Goal: Navigation & Orientation: Understand site structure

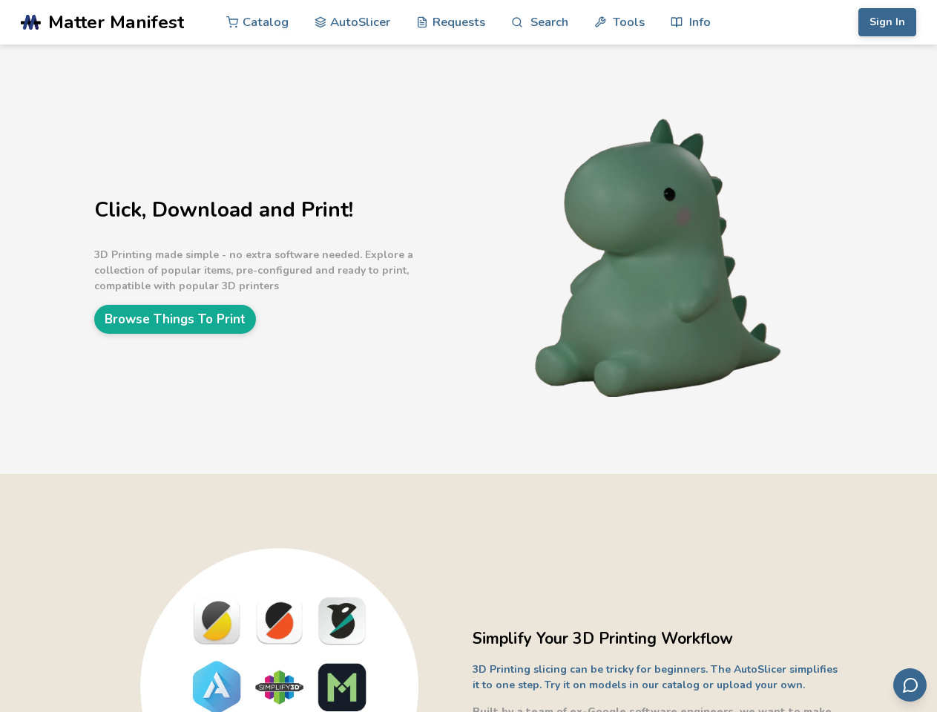
click at [539, 22] on link "Search" at bounding box center [539, 22] width 56 height 45
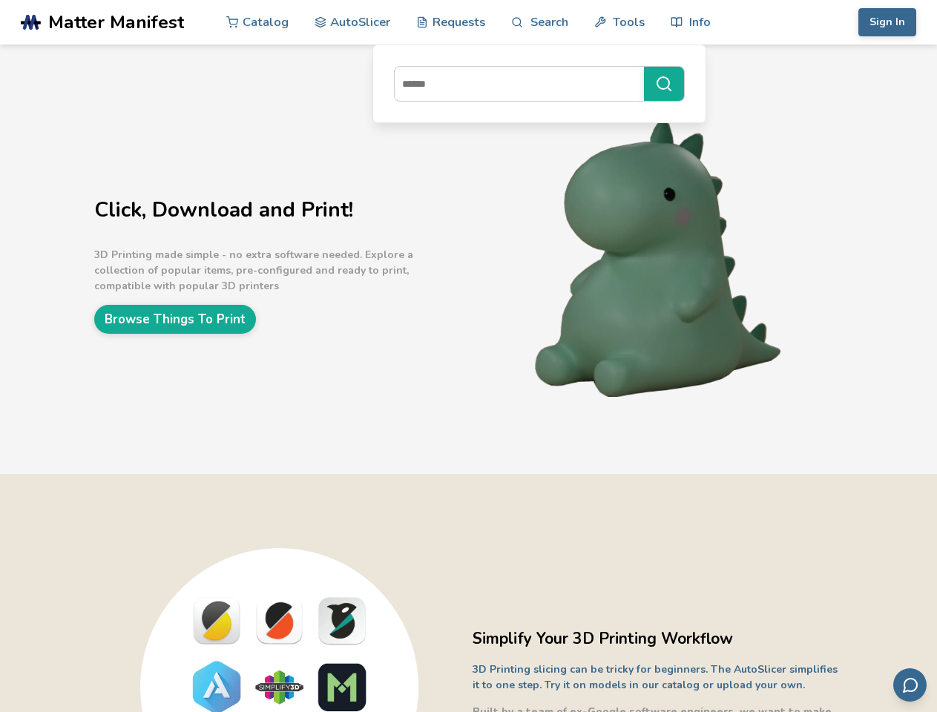
click at [619, 22] on link "Tools" at bounding box center [619, 22] width 50 height 45
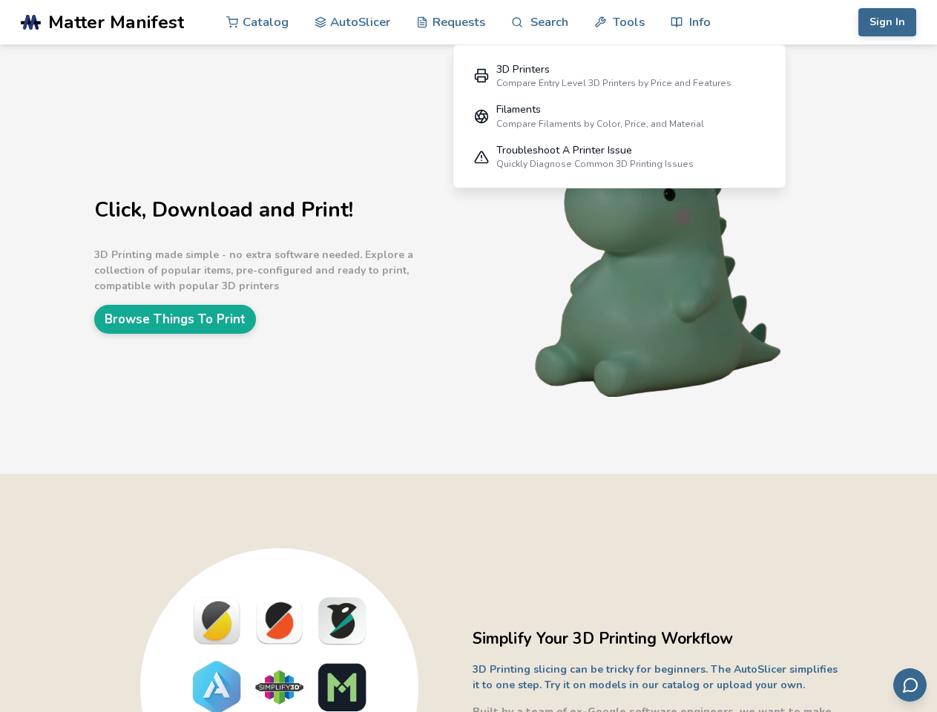
click at [690, 22] on link "Info" at bounding box center [690, 22] width 40 height 45
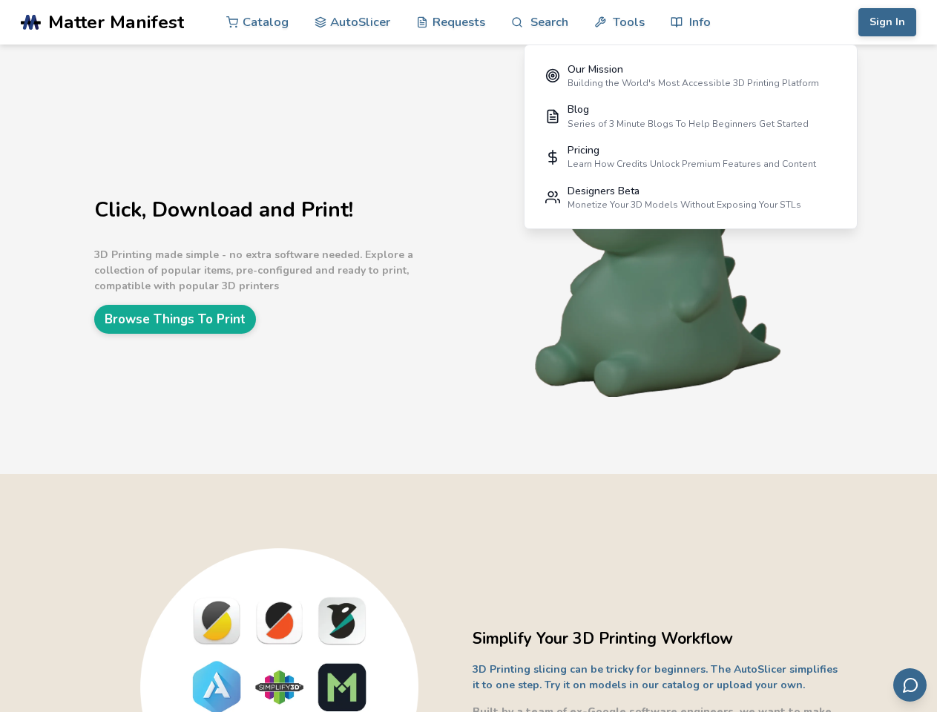
click at [887, 22] on button "Sign In" at bounding box center [887, 22] width 58 height 28
click at [909, 685] on icon "Send feedback via email" at bounding box center [910, 685] width 18 height 18
